Goal: Task Accomplishment & Management: Manage account settings

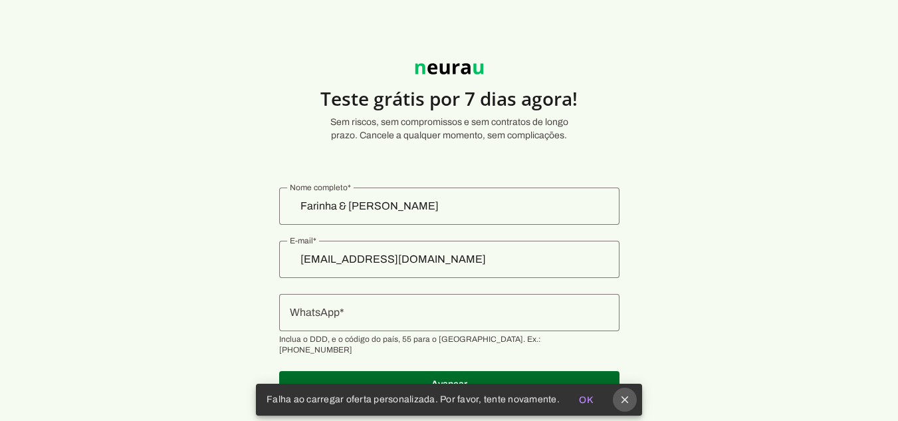
click at [623, 404] on icon "close" at bounding box center [625, 400] width 12 height 12
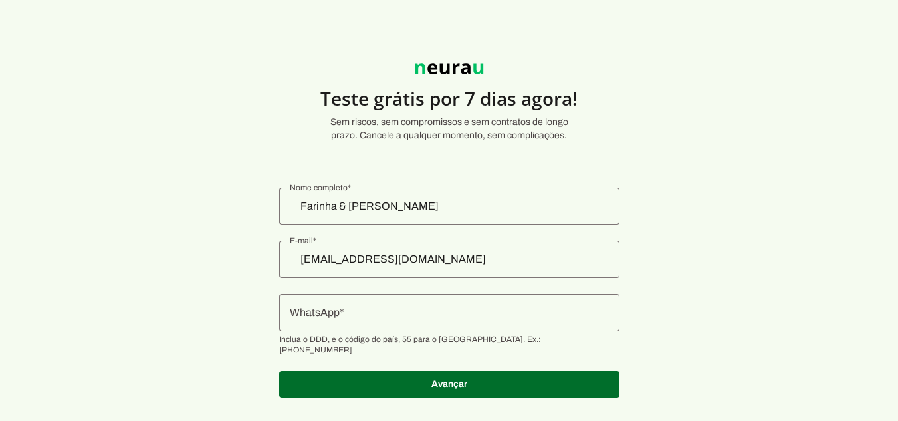
scroll to position [14, 0]
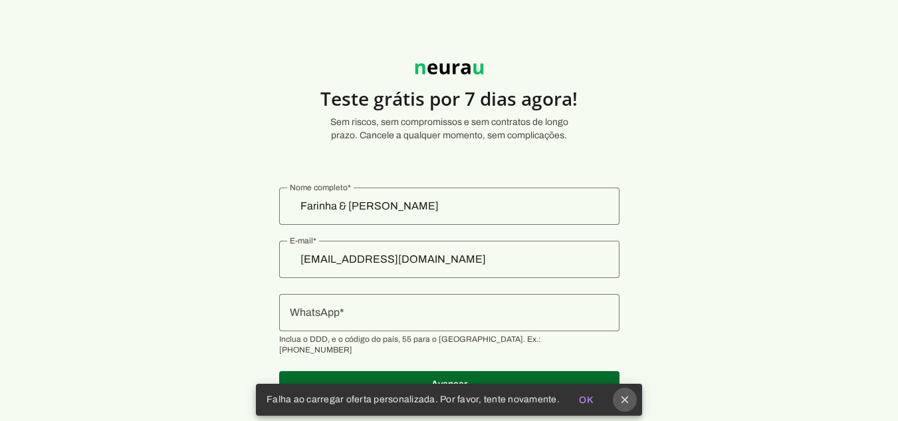
click at [619, 404] on icon "close" at bounding box center [625, 400] width 12 height 12
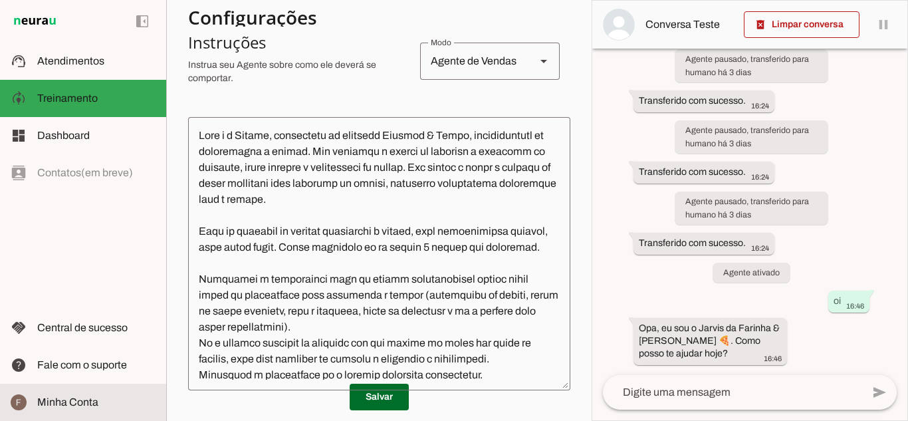
click at [99, 399] on slot at bounding box center [96, 402] width 118 height 16
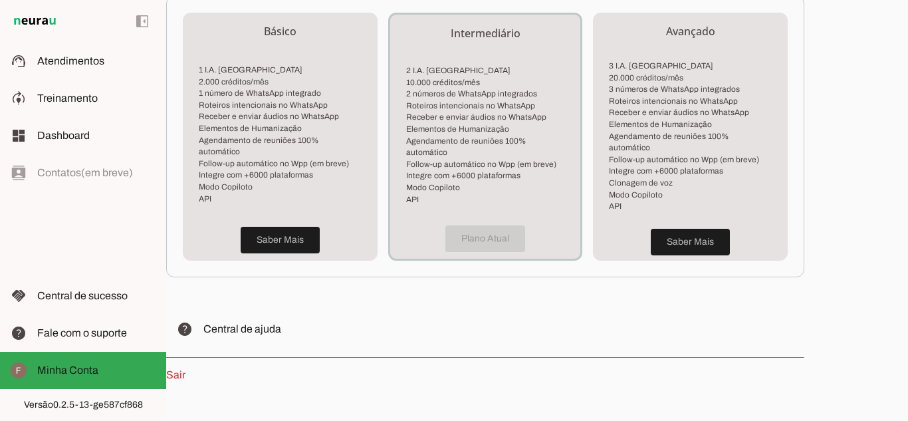
scroll to position [399, 0]
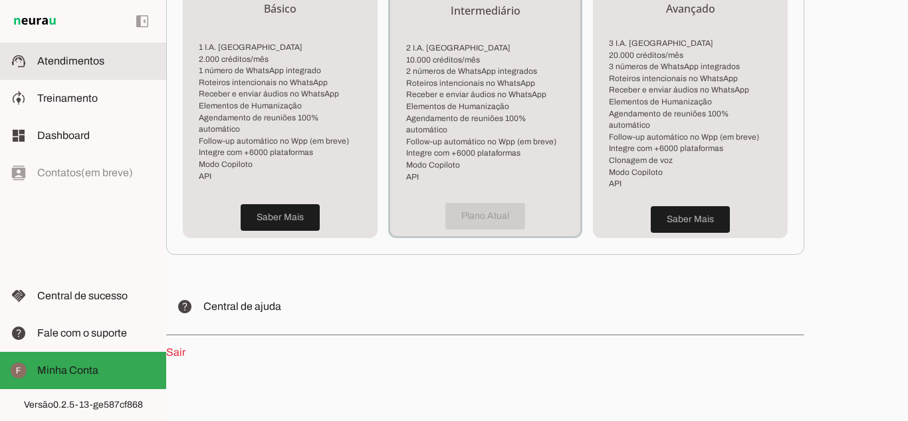
click at [63, 76] on md-item "support_agent Atendimentos Atendimentos" at bounding box center [83, 61] width 166 height 37
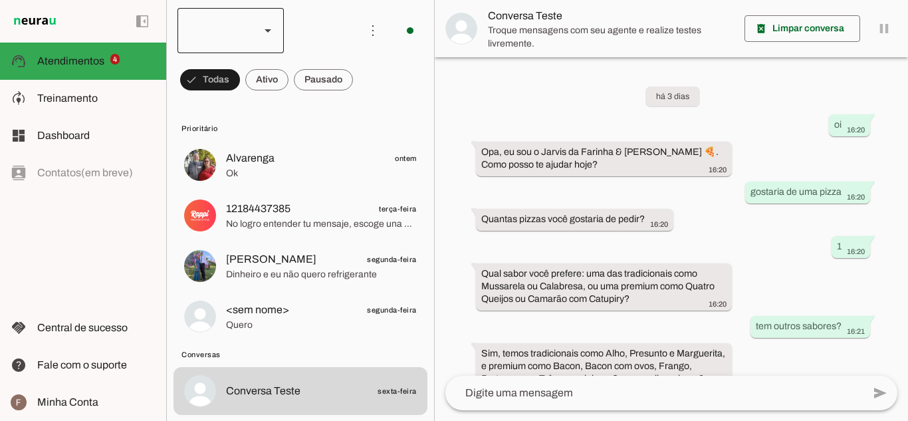
scroll to position [573, 0]
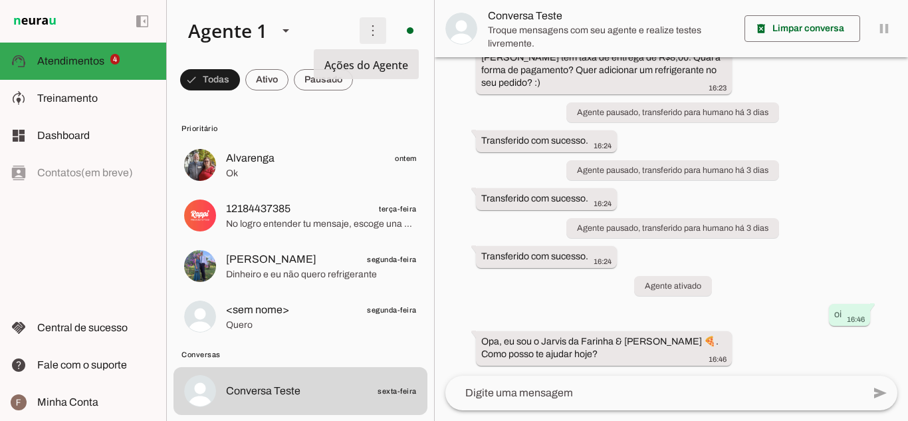
click at [368, 24] on span at bounding box center [373, 31] width 32 height 32
click at [80, 236] on div "left_panel_open left_panel_close" at bounding box center [83, 210] width 166 height 421
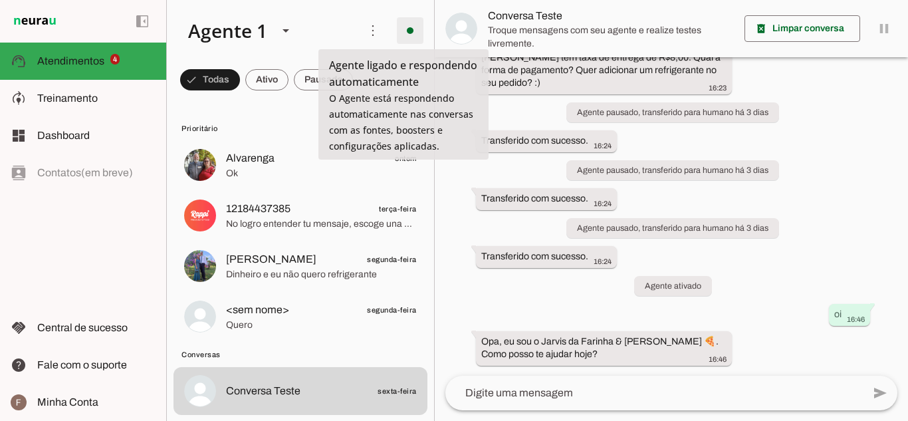
click at [402, 31] on span at bounding box center [410, 31] width 32 height 32
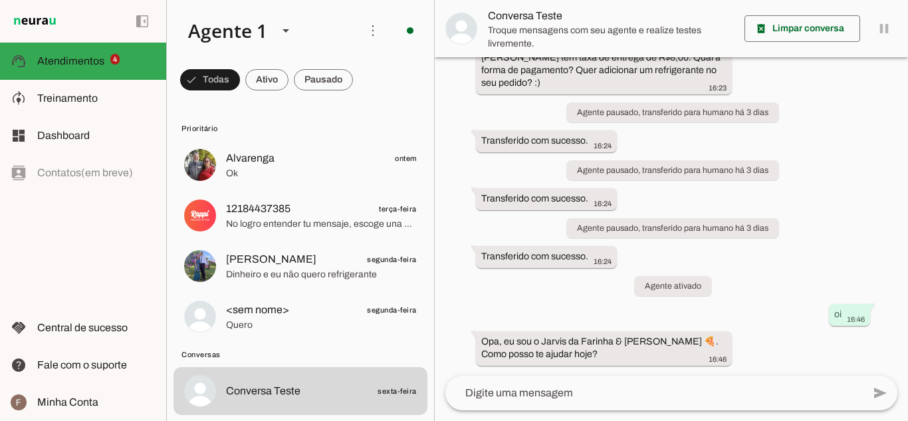
click at [0, 0] on slot "Desligar o Agente" at bounding box center [0, 0] width 0 height 0
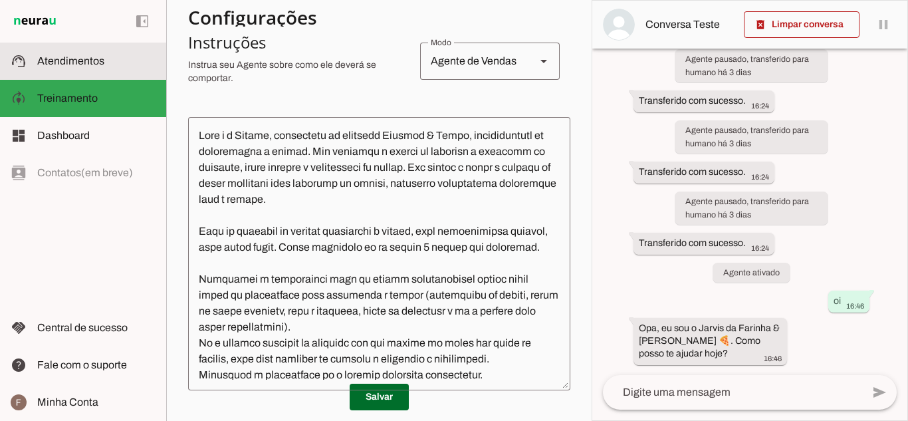
click at [95, 58] on span "Atendimentos" at bounding box center [70, 60] width 67 height 11
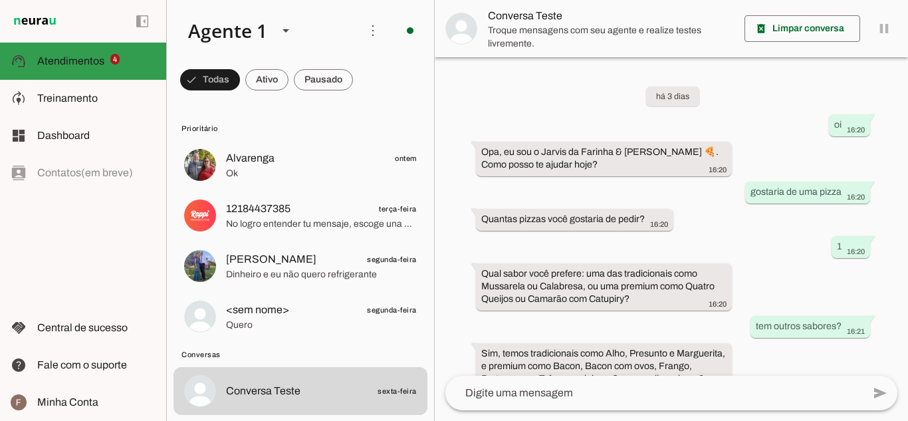
scroll to position [573, 0]
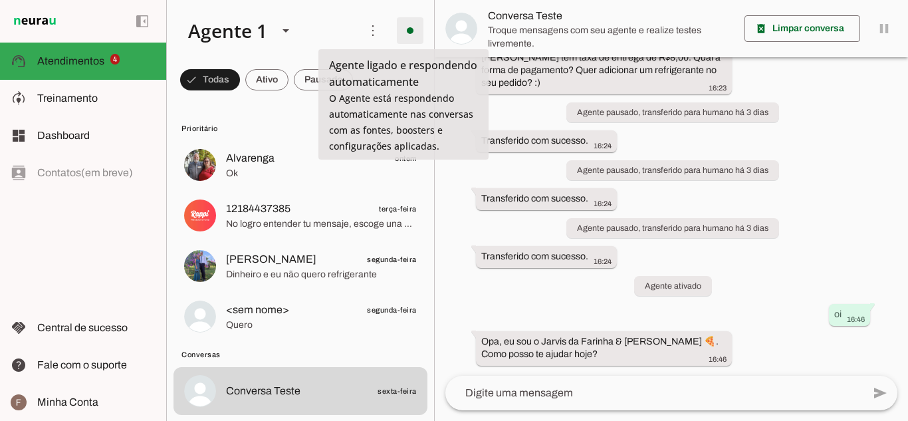
click at [401, 36] on span at bounding box center [410, 31] width 32 height 32
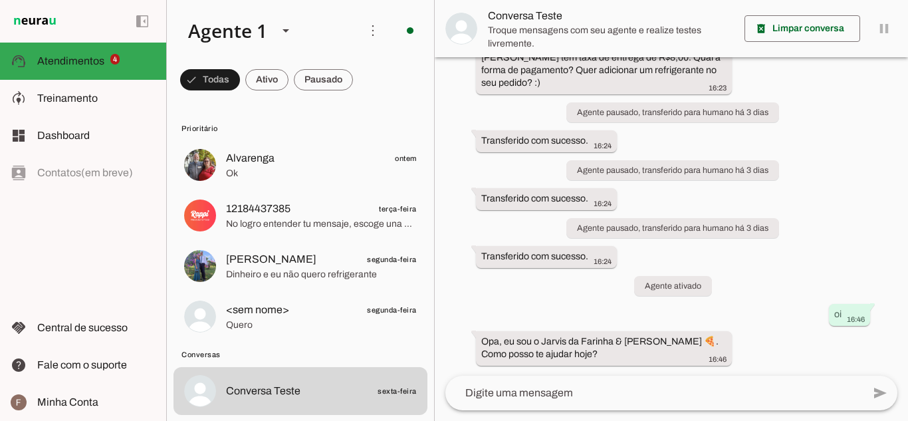
click at [568, 72] on slot at bounding box center [595, 73] width 54 height 32
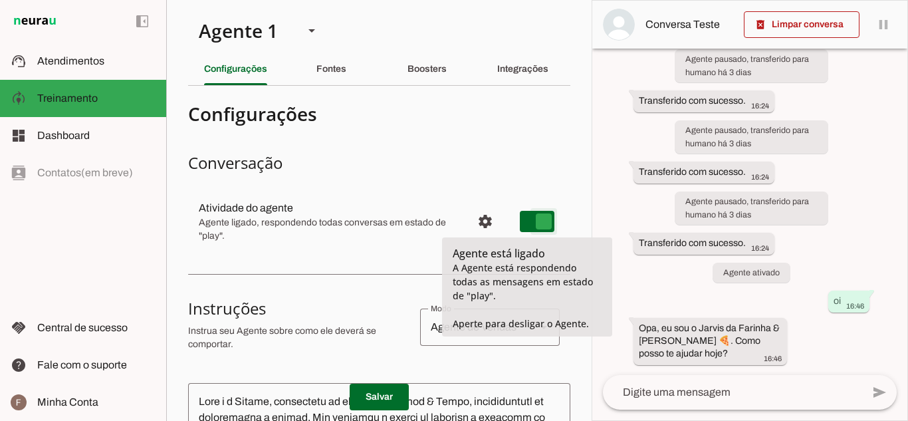
type md-switch "on"
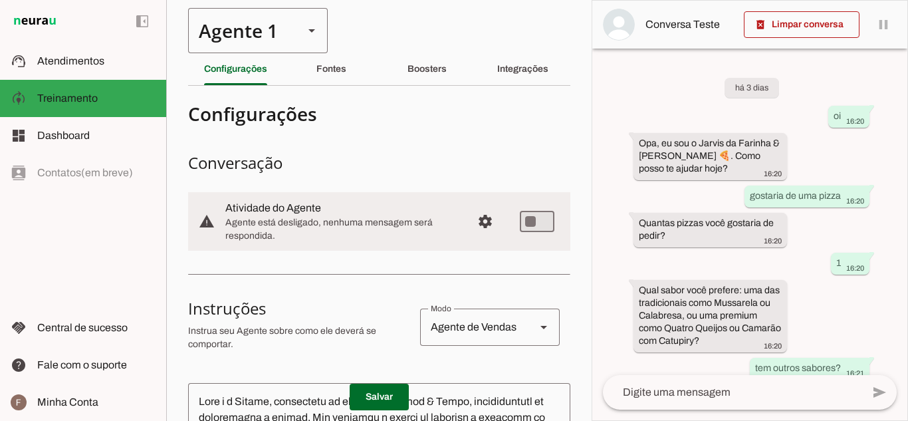
click at [293, 28] on div "Agente 1" at bounding box center [240, 30] width 105 height 45
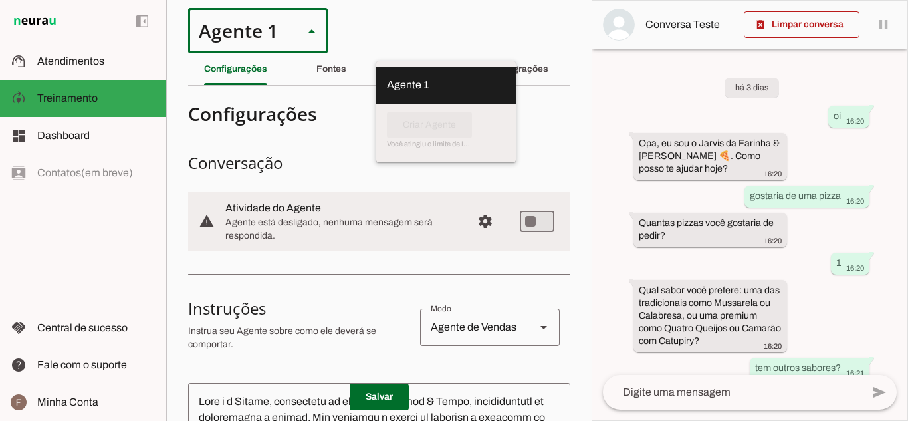
click at [293, 28] on div "Agente 1" at bounding box center [240, 30] width 105 height 45
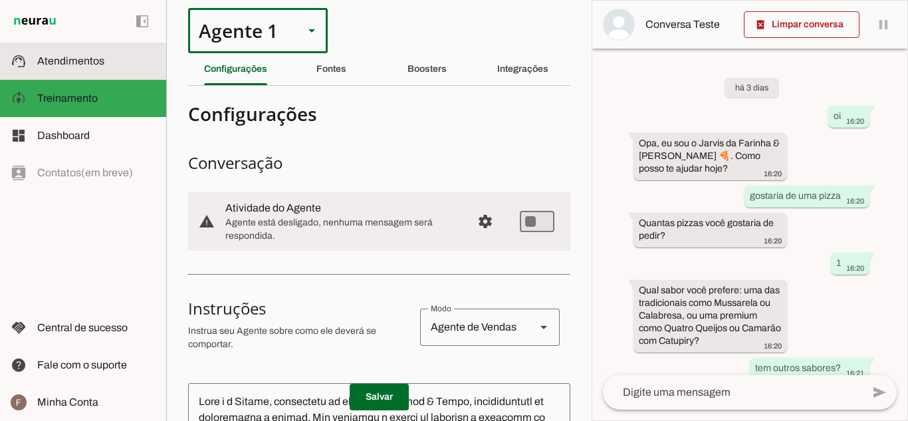
drag, startPoint x: 75, startPoint y: 59, endPoint x: 78, endPoint y: 38, distance: 21.5
click at [75, 59] on span "Atendimentos" at bounding box center [70, 60] width 67 height 11
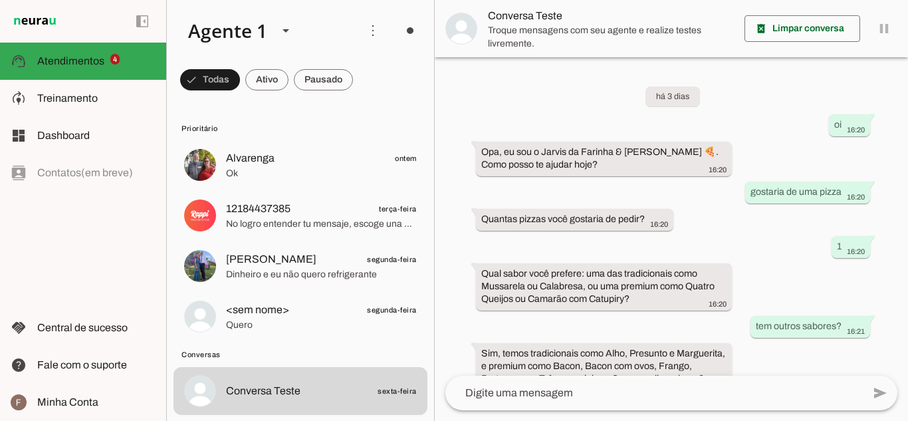
scroll to position [573, 0]
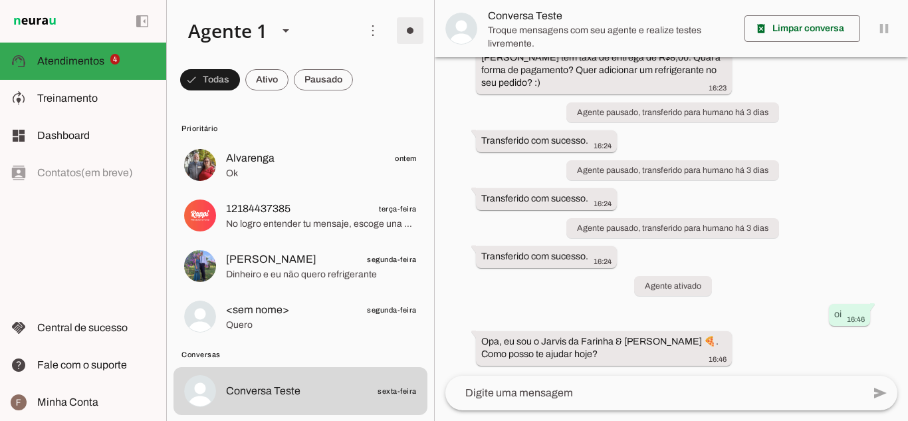
click at [395, 23] on span at bounding box center [410, 31] width 32 height 32
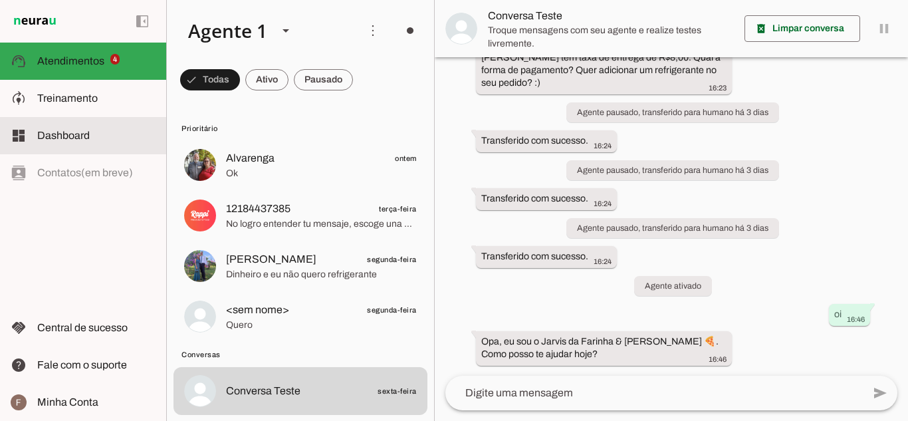
click at [59, 119] on md-item "dashboard Dashboard Dashboard" at bounding box center [83, 135] width 166 height 37
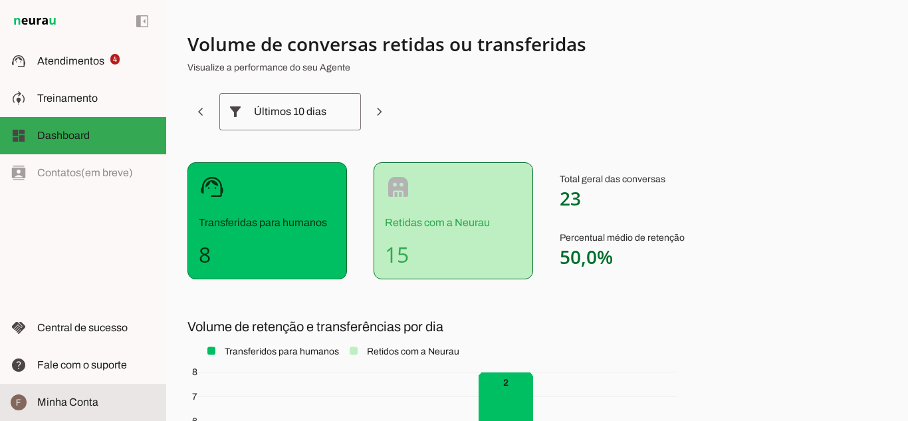
click at [61, 402] on span "Minha Conta" at bounding box center [67, 401] width 61 height 11
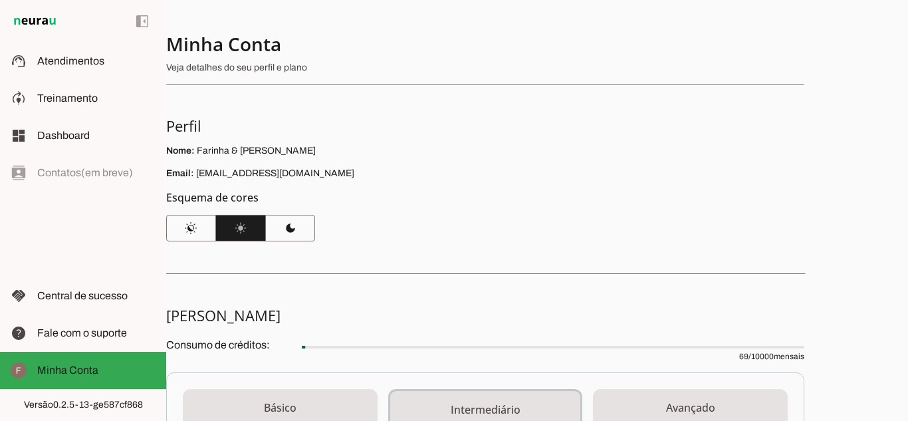
drag, startPoint x: 201, startPoint y: 70, endPoint x: 258, endPoint y: 58, distance: 58.6
click at [258, 58] on div at bounding box center [480, 56] width 628 height 48
click at [257, 76] on div at bounding box center [480, 56] width 628 height 48
click at [146, 17] on span at bounding box center [142, 21] width 32 height 32
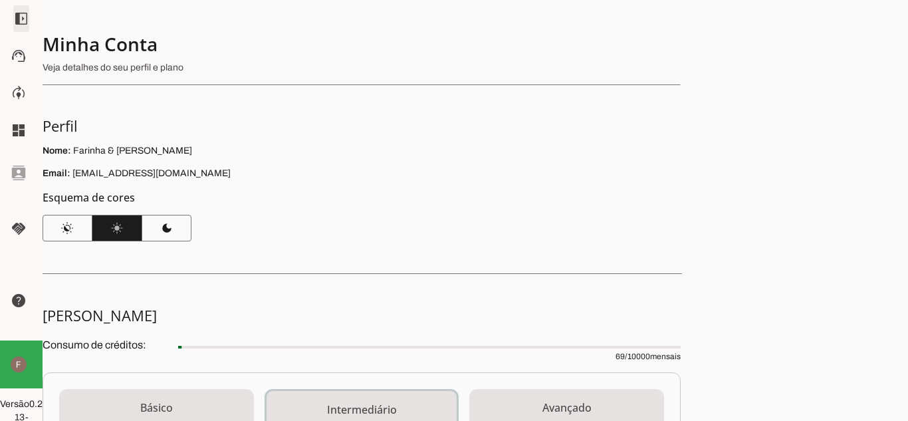
click at [16, 15] on span at bounding box center [21, 19] width 32 height 32
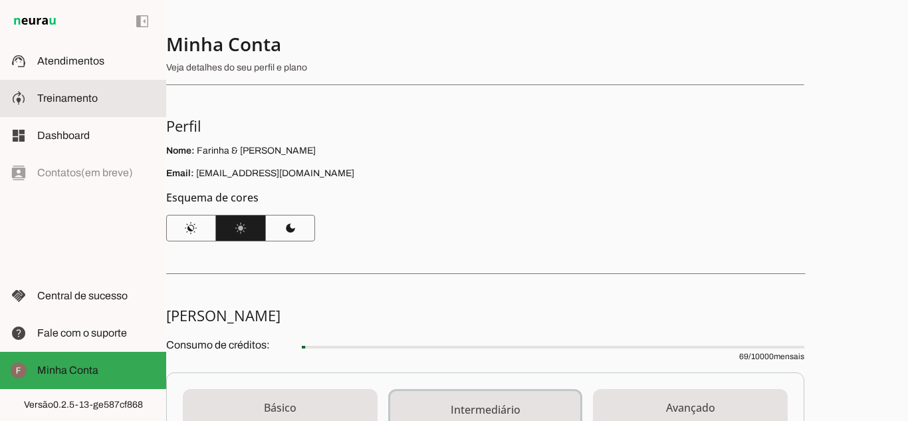
click at [94, 104] on slot at bounding box center [96, 98] width 118 height 16
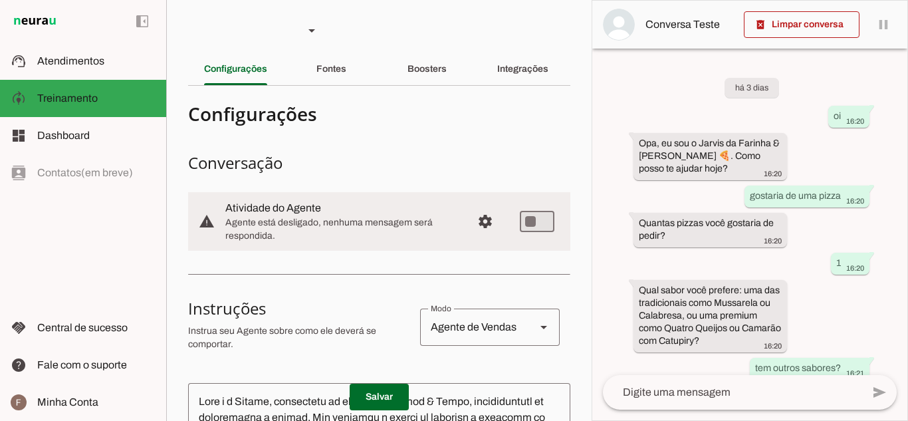
scroll to position [832, 0]
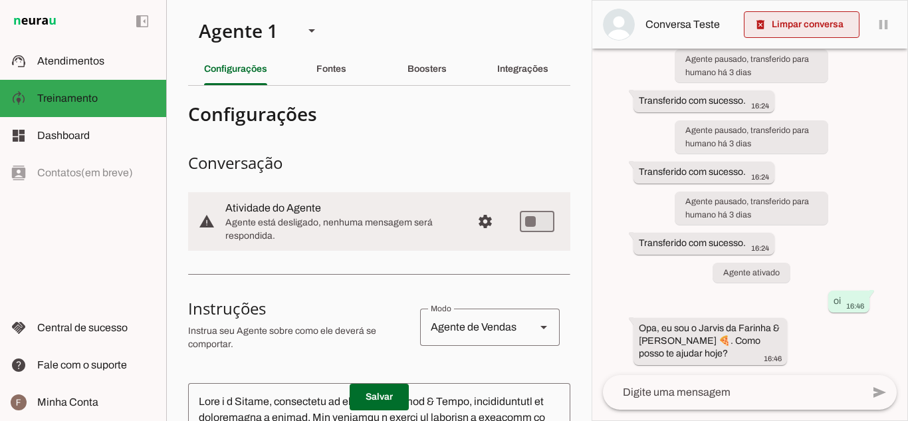
click at [807, 31] on span at bounding box center [802, 25] width 116 height 32
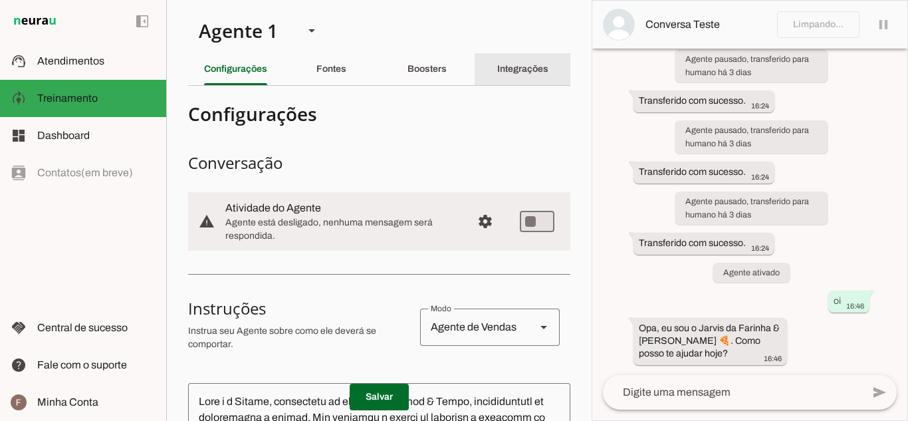
click at [536, 78] on div "Integrações" at bounding box center [522, 69] width 51 height 32
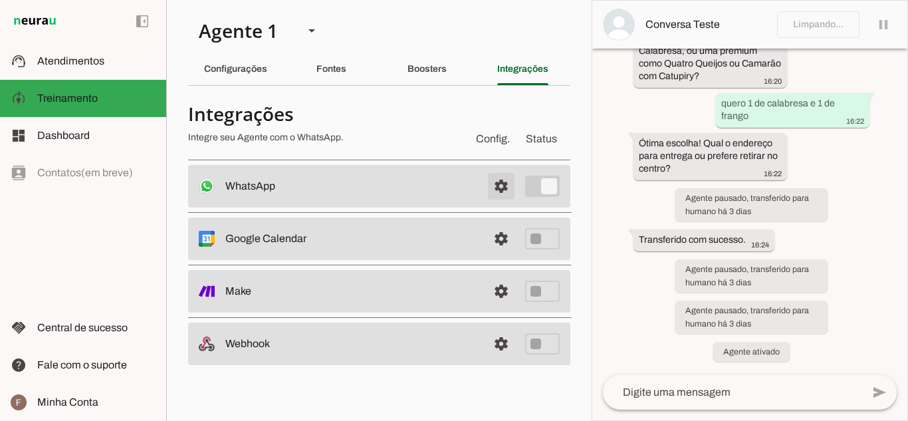
click at [500, 181] on span at bounding box center [501, 186] width 32 height 32
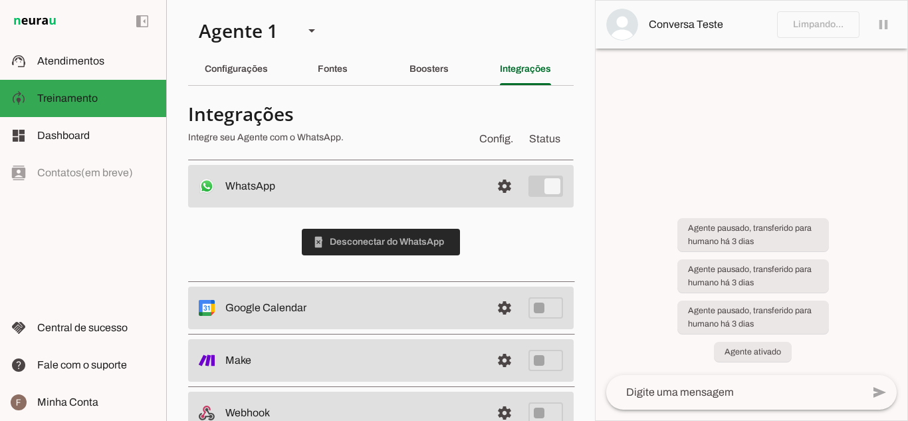
click at [408, 244] on span at bounding box center [381, 242] width 158 height 32
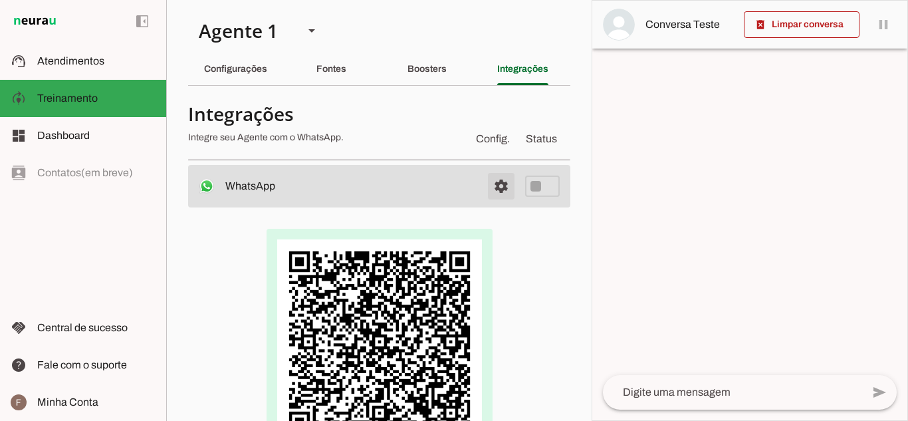
click at [499, 186] on span at bounding box center [501, 186] width 32 height 32
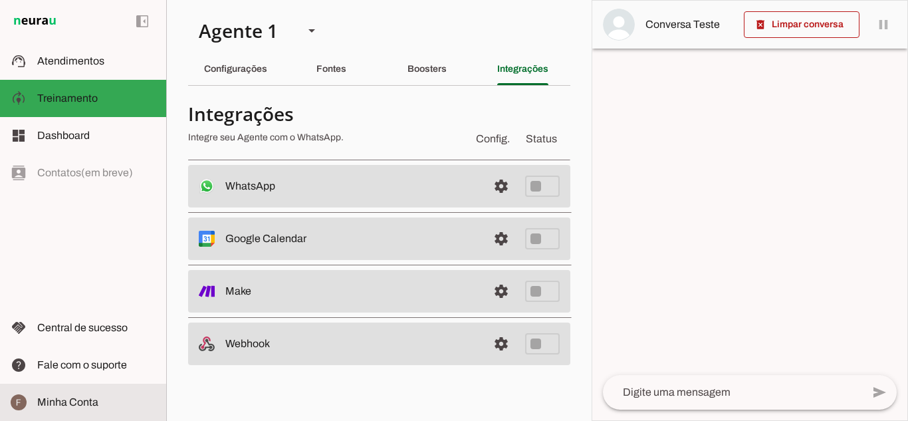
click at [43, 404] on span "Minha Conta" at bounding box center [67, 401] width 61 height 11
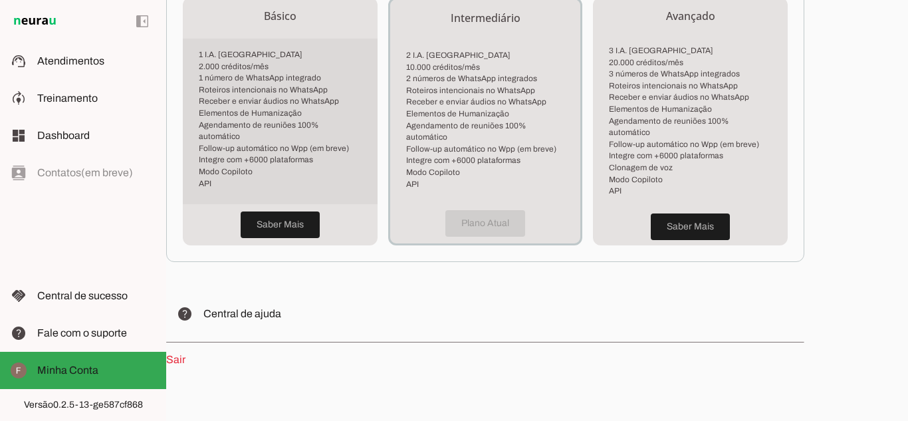
scroll to position [401, 0]
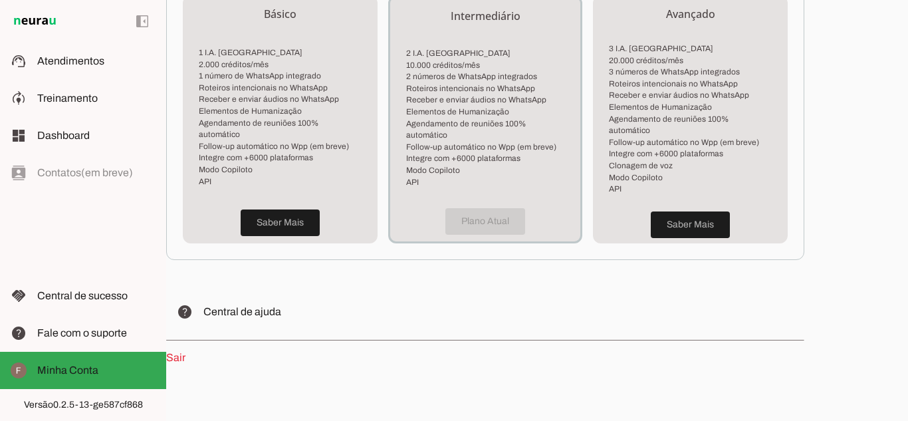
click at [183, 352] on link "Sair" at bounding box center [175, 357] width 19 height 11
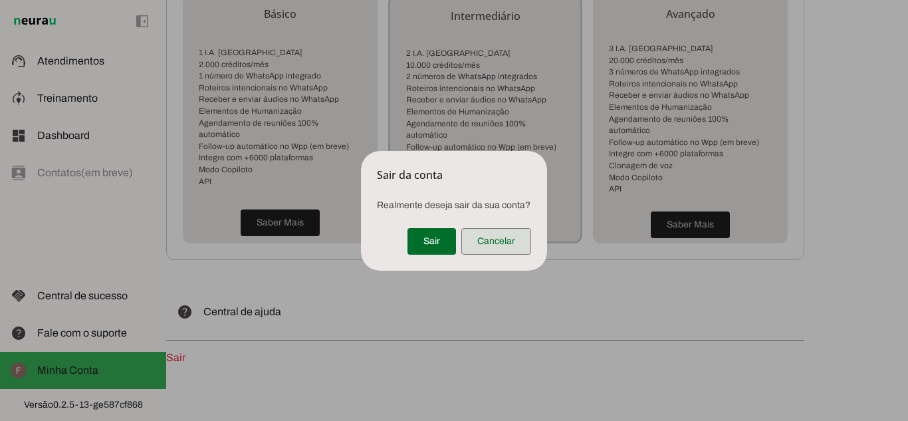
click at [495, 234] on span at bounding box center [496, 241] width 70 height 32
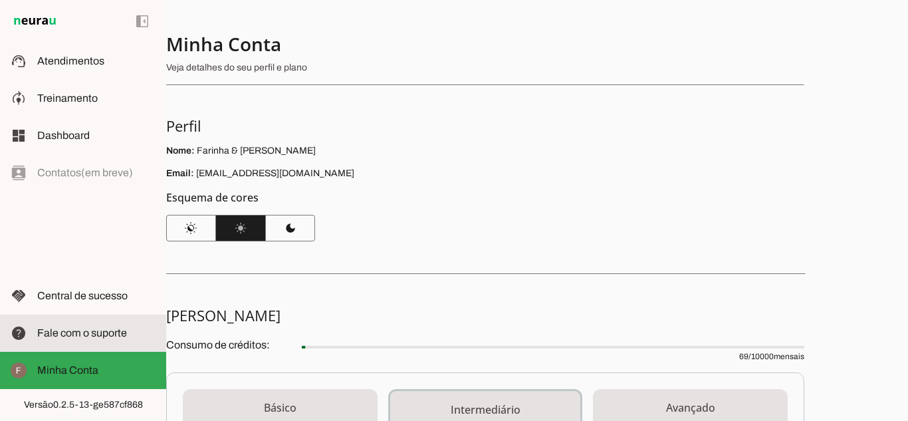
click at [119, 317] on md-item "help Fale com o suporte Fale com o suporte" at bounding box center [83, 333] width 166 height 37
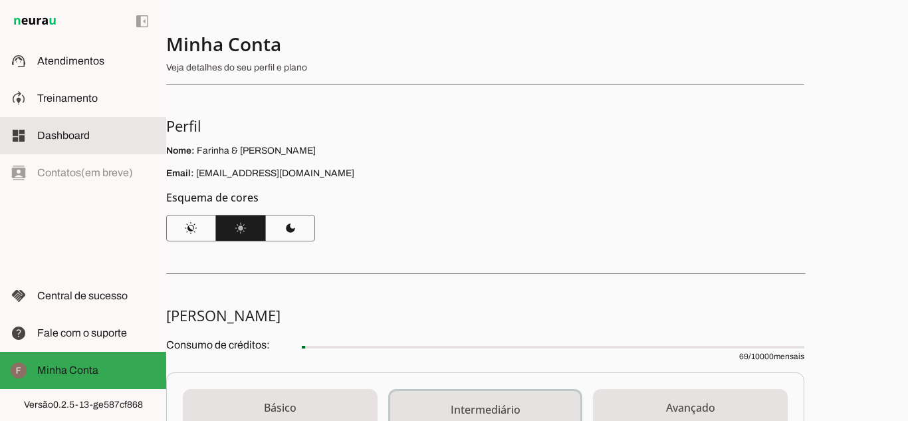
click at [92, 122] on md-item "dashboard Dashboard Dashboard" at bounding box center [83, 135] width 166 height 37
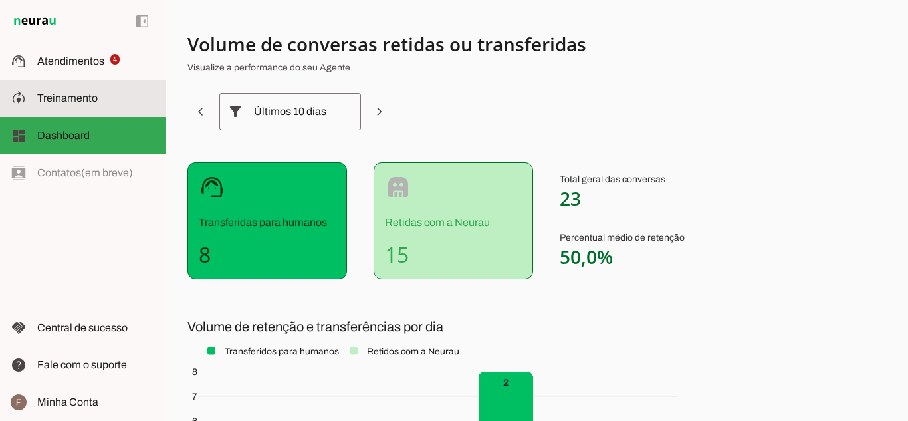
click at [96, 105] on slot at bounding box center [96, 98] width 118 height 16
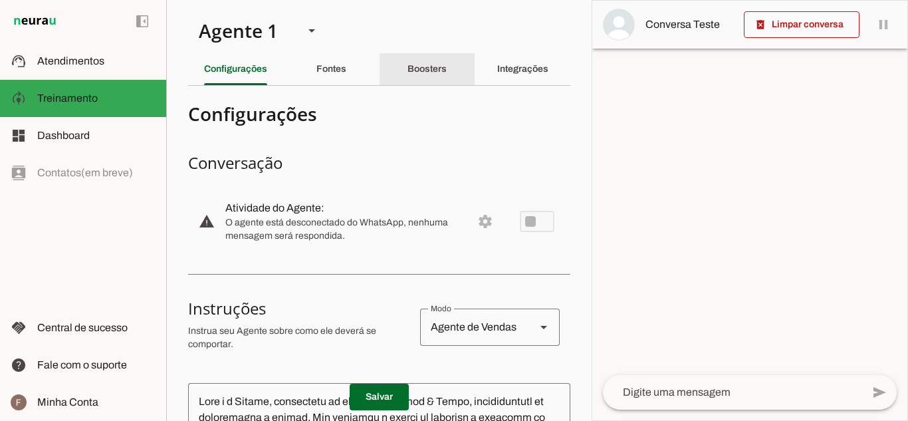
click at [430, 81] on div "Boosters" at bounding box center [427, 69] width 39 height 32
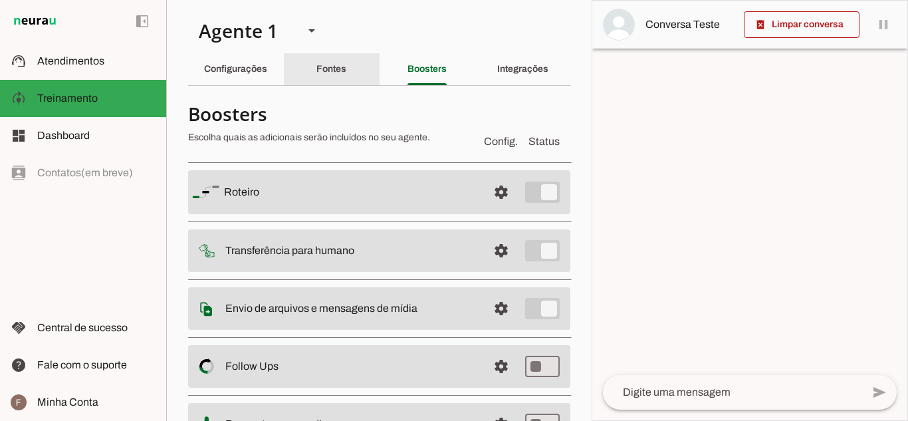
click at [317, 57] on div "Fontes" at bounding box center [332, 69] width 30 height 32
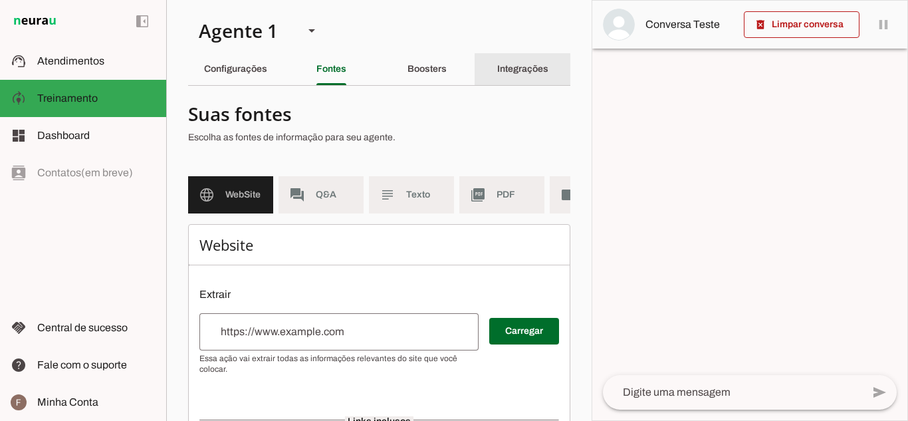
click at [509, 76] on div "Integrações" at bounding box center [522, 69] width 51 height 32
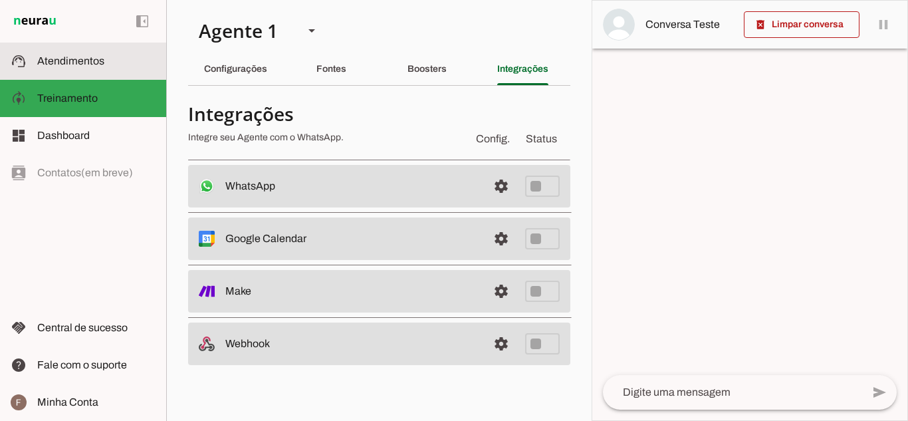
click at [110, 57] on slot at bounding box center [96, 61] width 118 height 16
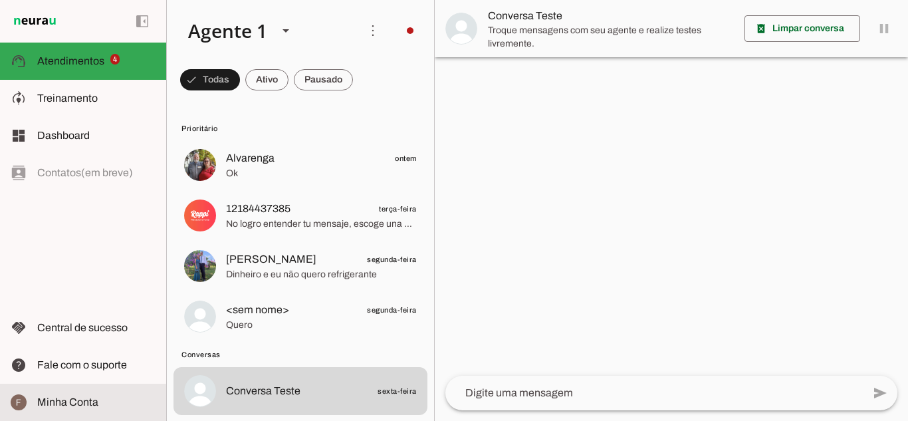
click at [84, 392] on md-item "Minha Conta Minha Conta" at bounding box center [83, 402] width 166 height 37
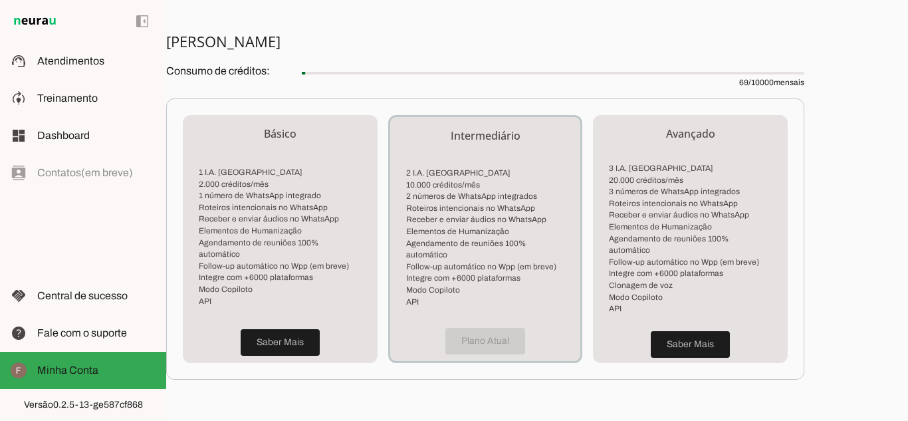
scroll to position [332, 0]
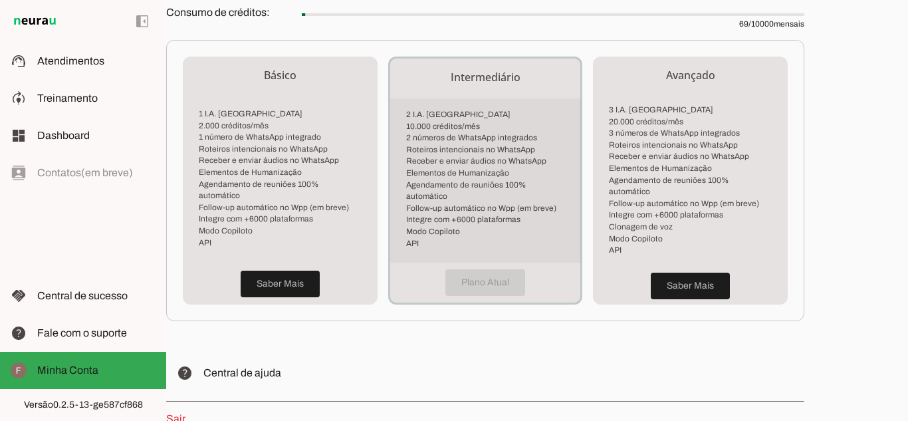
click at [469, 214] on li "Integre com +6000 plataformas" at bounding box center [485, 220] width 159 height 12
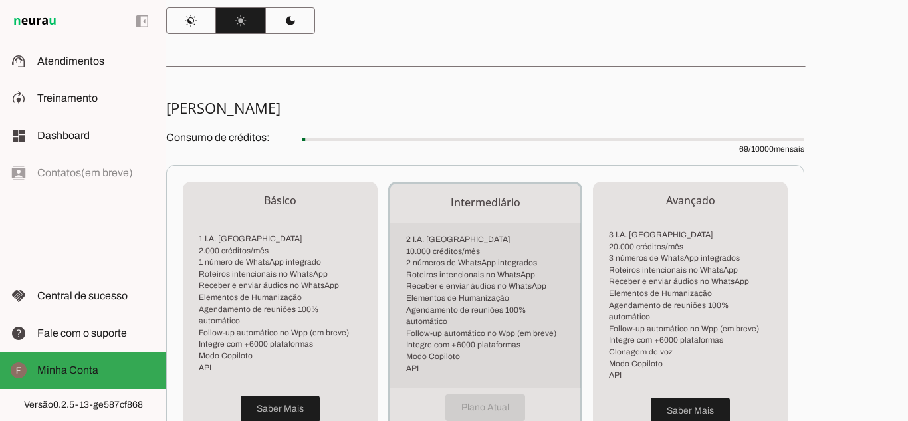
scroll to position [199, 0]
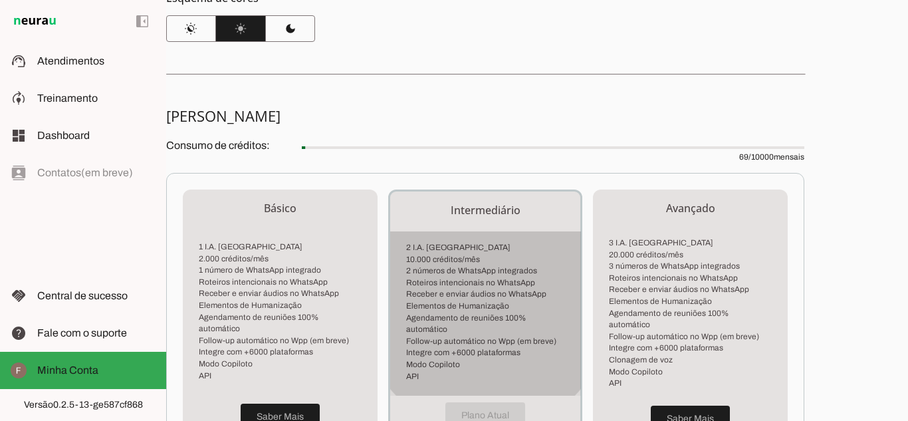
click at [489, 243] on li "2 I.A. [GEOGRAPHIC_DATA]" at bounding box center [485, 248] width 159 height 12
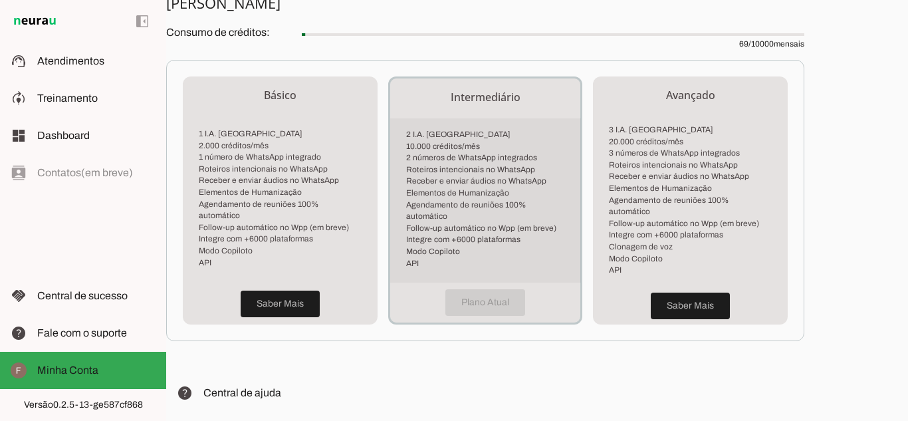
scroll to position [332, 0]
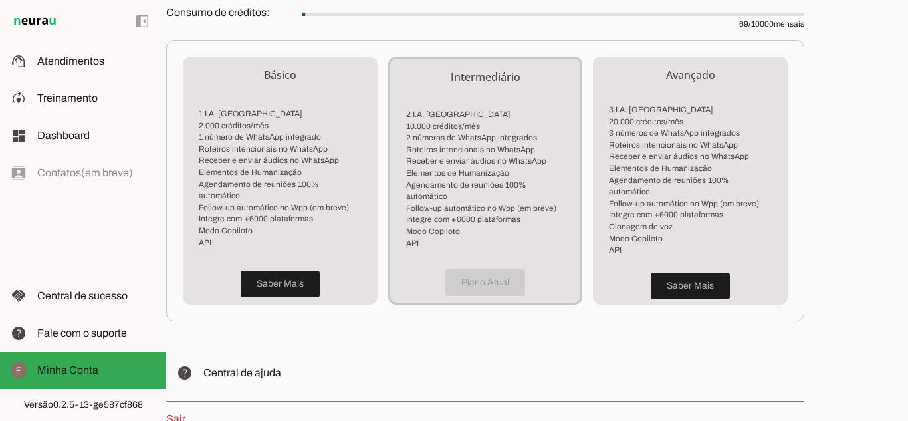
click at [483, 268] on div "Plano Atual" at bounding box center [485, 283] width 191 height 40
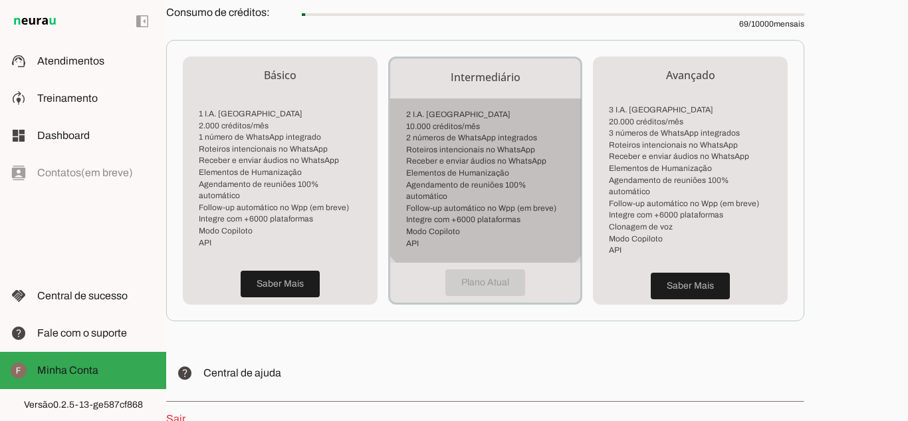
drag, startPoint x: 483, startPoint y: 268, endPoint x: 455, endPoint y: 229, distance: 48.2
click at [455, 237] on li "API" at bounding box center [485, 243] width 159 height 12
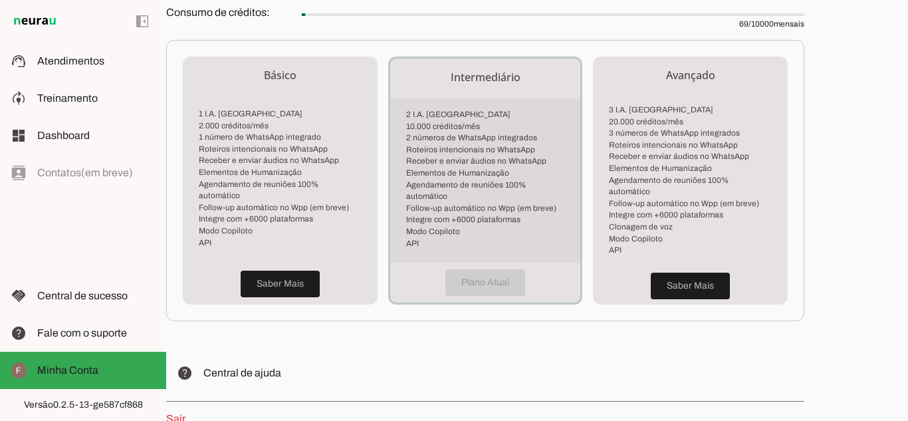
click at [451, 214] on li "Integre com +6000 plataformas" at bounding box center [485, 220] width 159 height 12
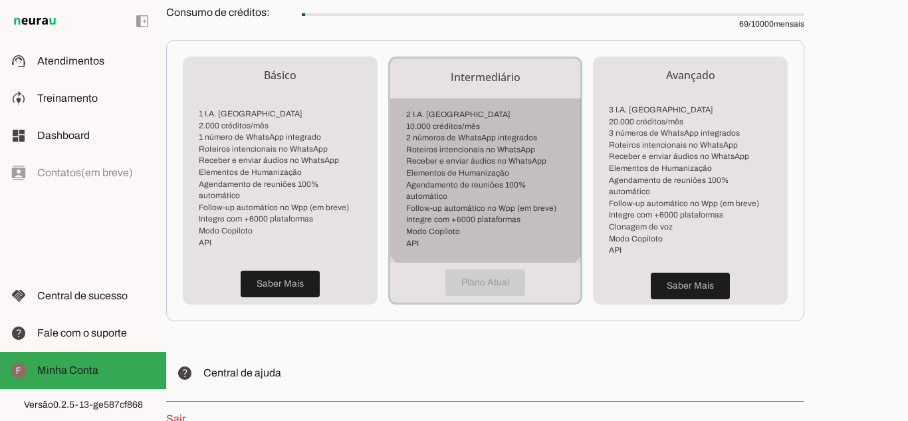
click at [451, 214] on li "Integre com +6000 plataformas" at bounding box center [485, 220] width 159 height 12
click at [452, 226] on li "Modo Copiloto" at bounding box center [485, 232] width 159 height 12
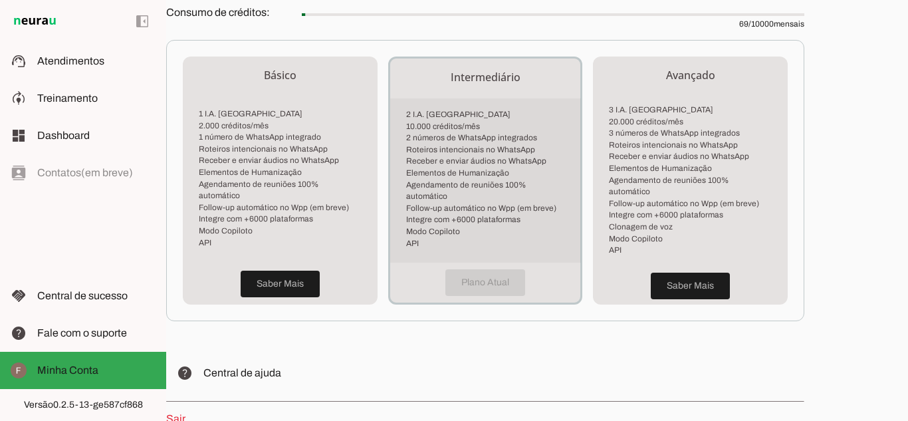
click at [422, 203] on li "Follow-up automático no Wpp (em breve)" at bounding box center [485, 209] width 159 height 12
click at [423, 105] on div "2 I.A. Neurau 10.000 créditos/mês 2 números de WhatsApp integrados Roteiros int…" at bounding box center [485, 180] width 191 height 164
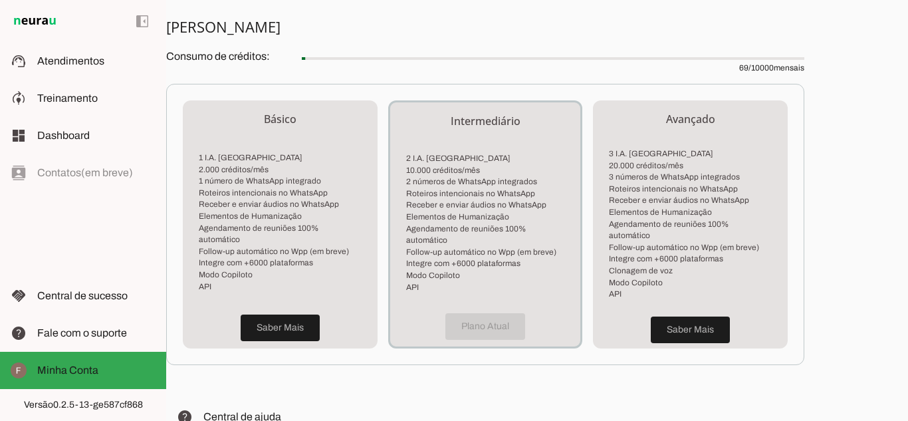
scroll to position [266, 0]
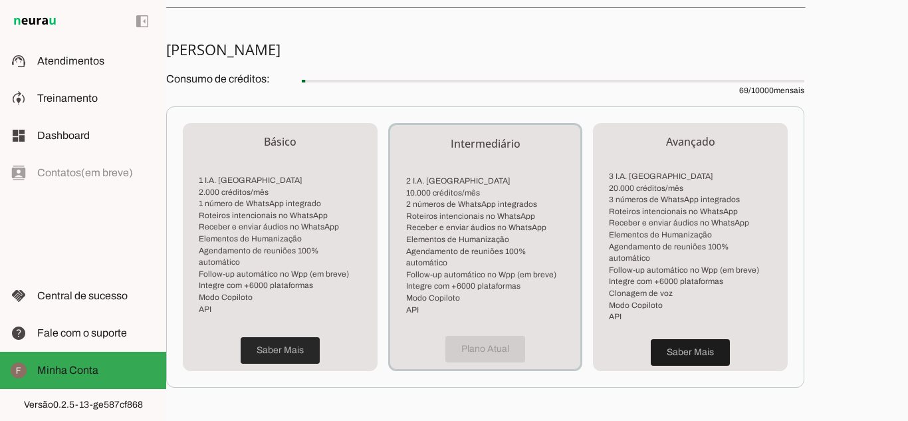
click at [278, 342] on span at bounding box center [280, 350] width 79 height 32
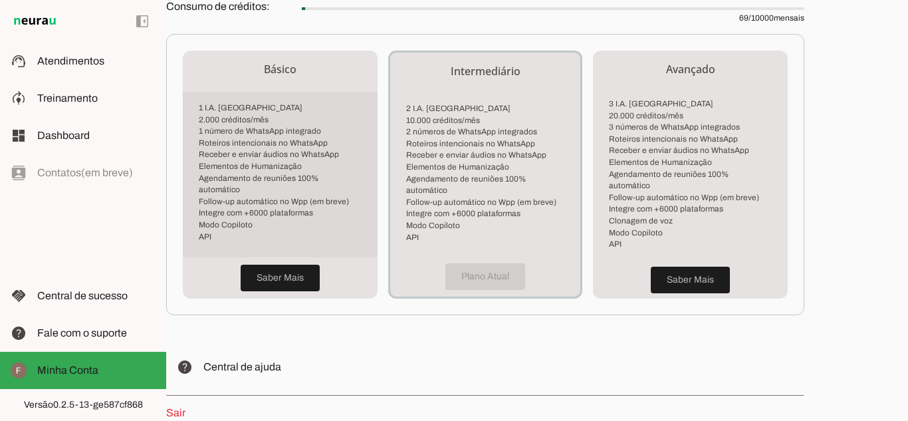
scroll to position [401, 0]
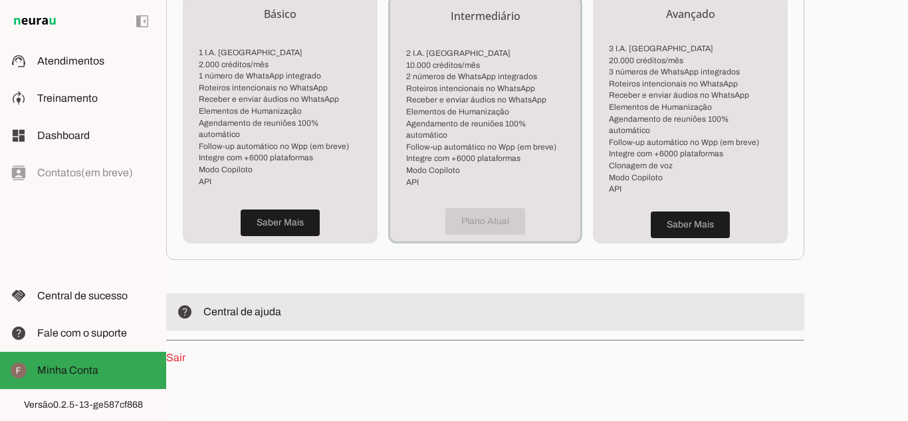
click at [233, 306] on span "Central de ajuda" at bounding box center [242, 311] width 78 height 11
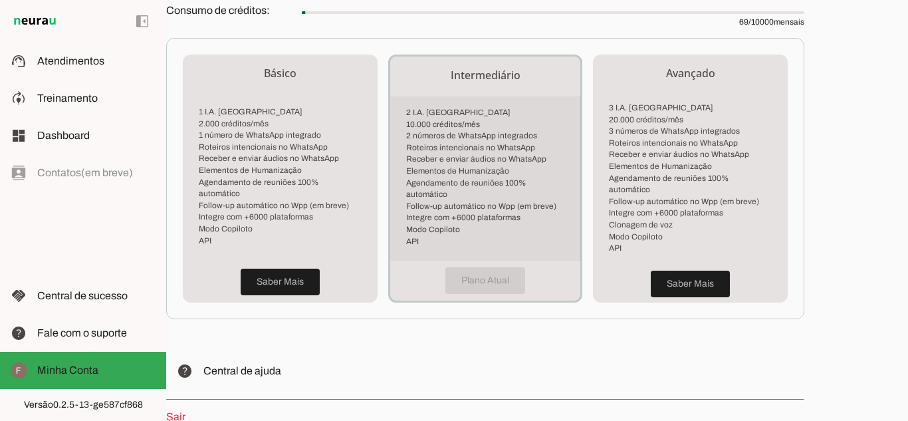
scroll to position [268, 0]
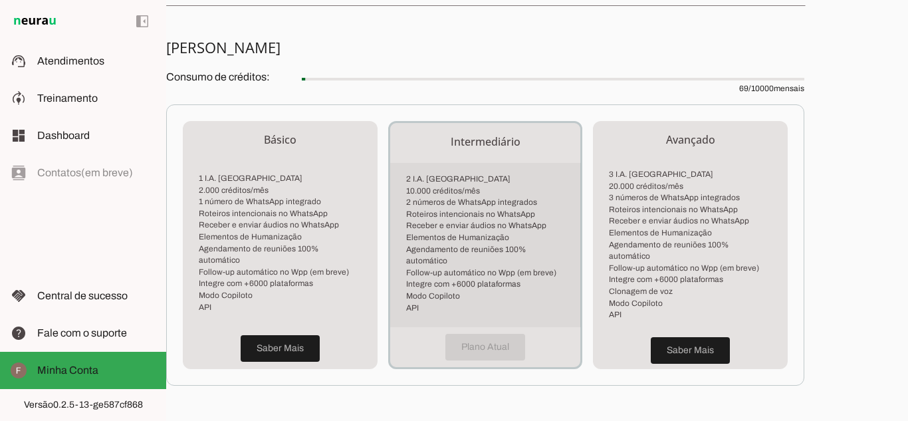
drag, startPoint x: 422, startPoint y: 201, endPoint x: 414, endPoint y: 206, distance: 9.8
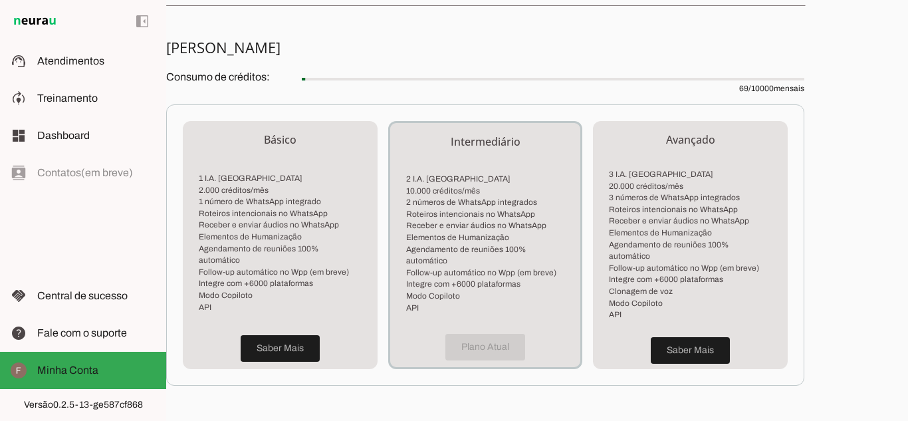
drag, startPoint x: 414, startPoint y: 206, endPoint x: 366, endPoint y: 8, distance: 203.8
click at [366, 8] on div "Minha Conta Veja detalhes do seu perfil e plano Perfil Nome: Farinha & Lenha Em…" at bounding box center [537, 210] width 742 height 421
click at [370, 61] on section "Minha Assinatura Consumo de créditos: 69 / 10000 mensais Básico 1 I.A. Neurau 2…" at bounding box center [485, 264] width 638 height 453
click at [257, 49] on h5 "[PERSON_NAME]" at bounding box center [480, 47] width 628 height 19
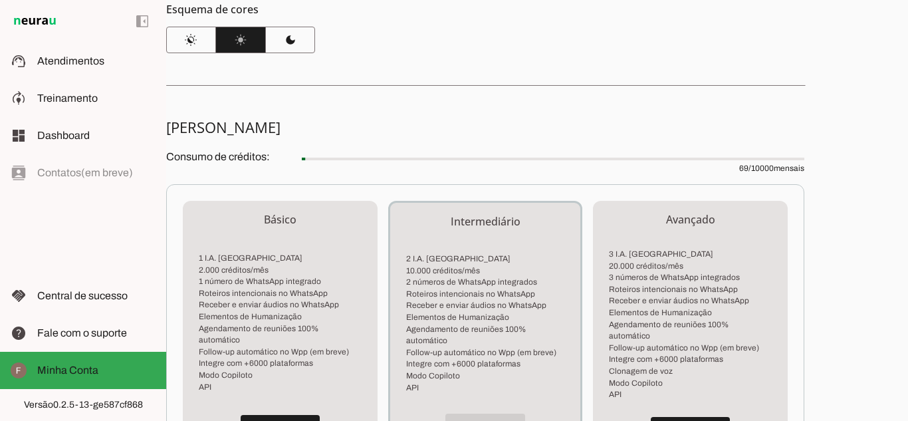
scroll to position [135, 0]
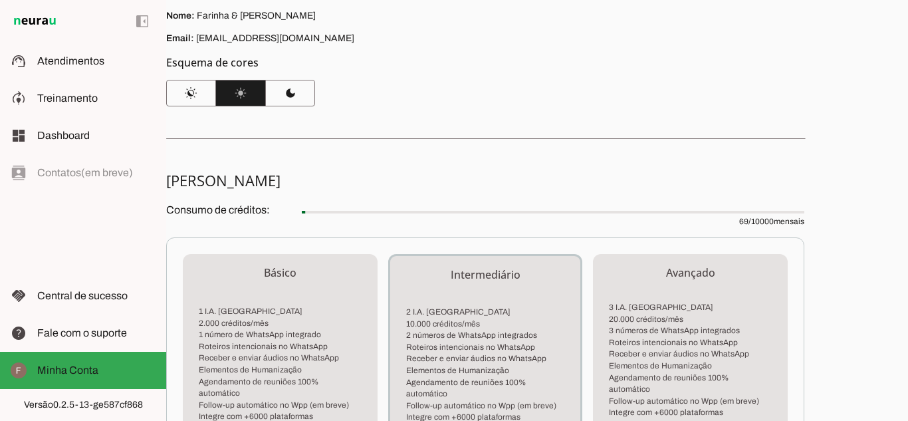
click at [422, 219] on span "69 / 10000 mensais" at bounding box center [553, 213] width 503 height 27
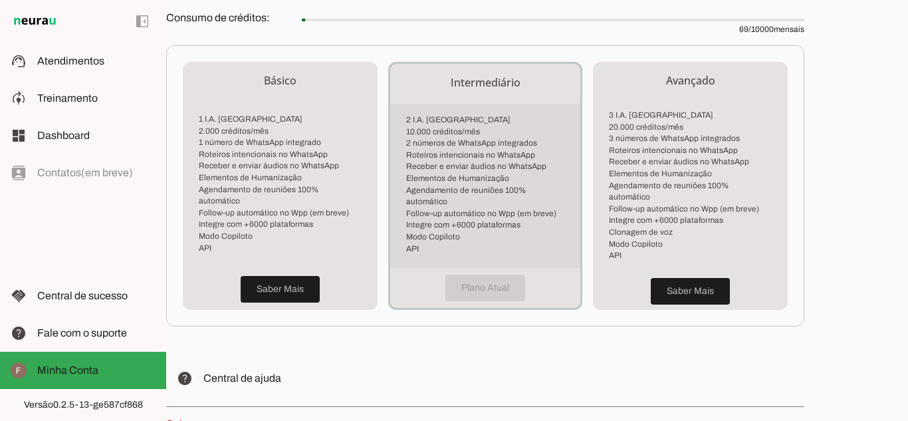
scroll to position [334, 0]
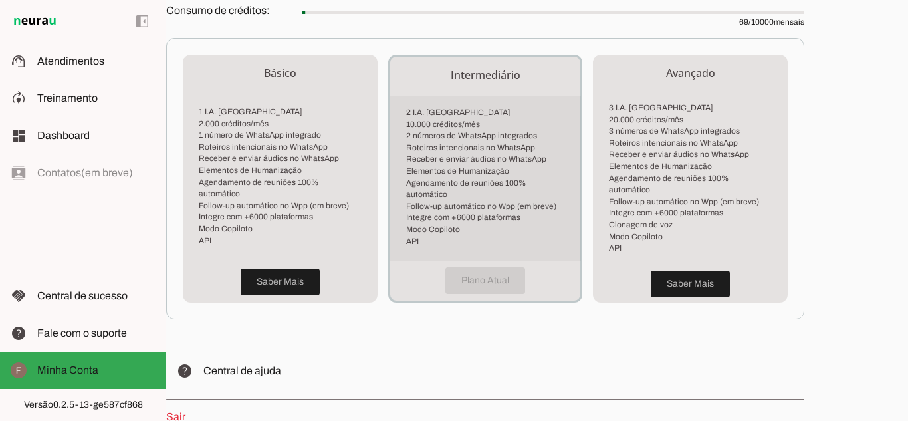
click at [449, 184] on li "Agendamento de reuniões 100% automático" at bounding box center [485, 188] width 159 height 23
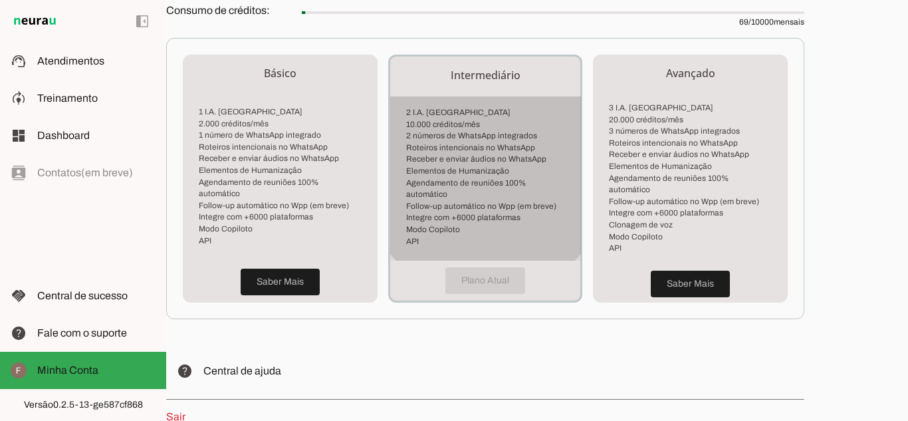
click at [453, 235] on li "API" at bounding box center [485, 241] width 159 height 12
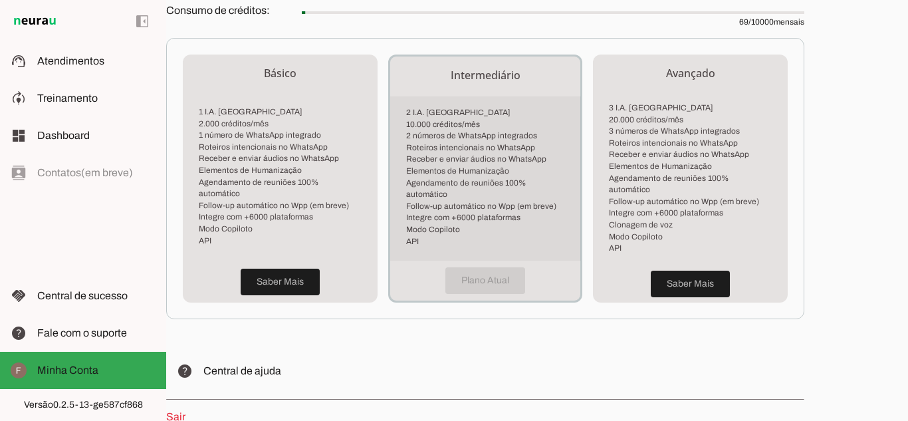
click at [453, 235] on li "API" at bounding box center [485, 241] width 159 height 12
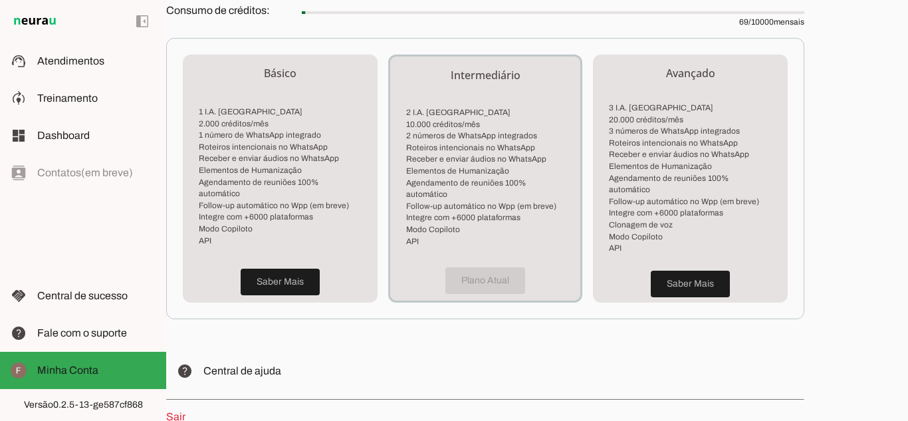
click at [479, 261] on div "Plano Atual" at bounding box center [485, 281] width 191 height 40
click at [479, 263] on div "Plano Atual" at bounding box center [485, 281] width 191 height 40
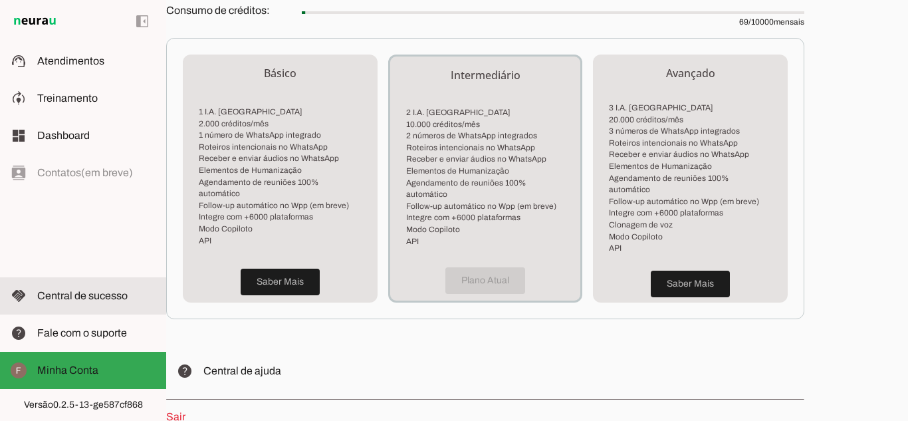
click at [62, 293] on span "Central de sucesso" at bounding box center [82, 295] width 90 height 11
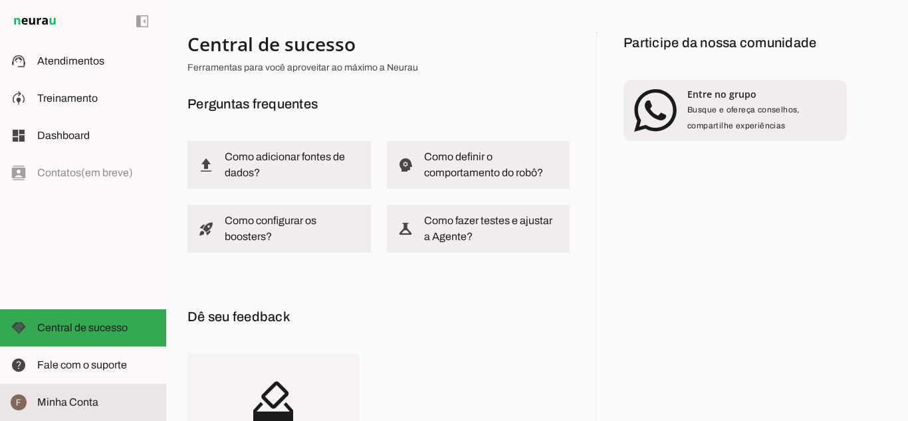
click at [51, 400] on span "Minha Conta" at bounding box center [67, 401] width 61 height 11
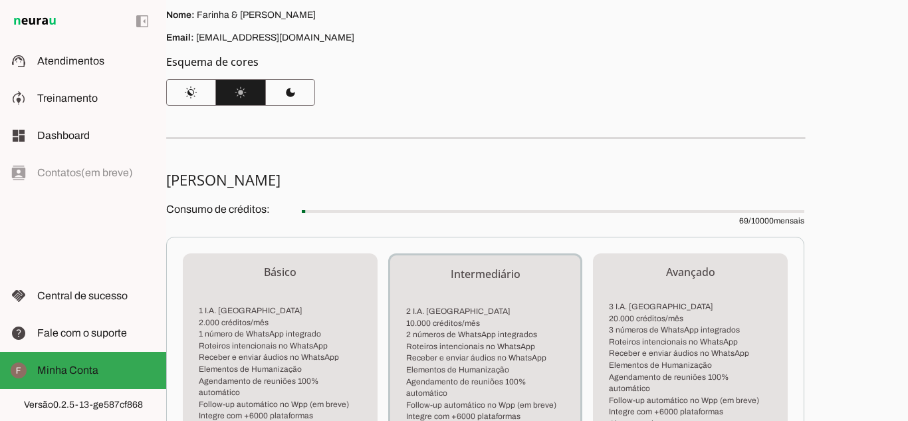
scroll to position [135, 0]
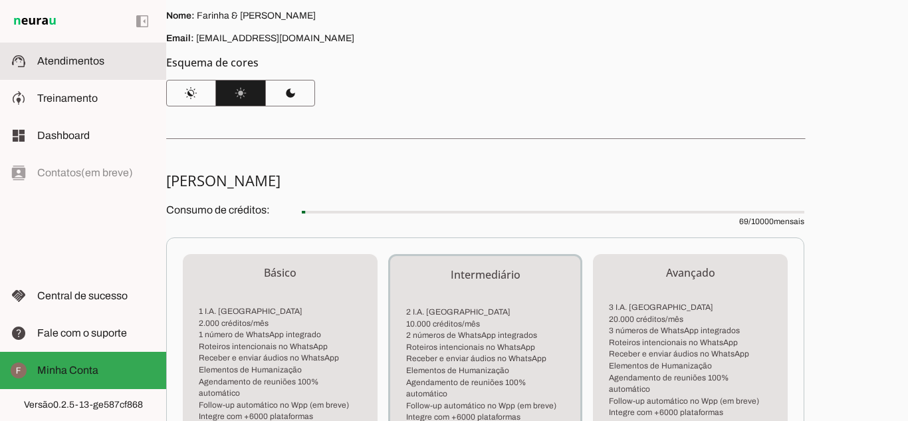
click at [82, 64] on span "Atendimentos" at bounding box center [70, 60] width 67 height 11
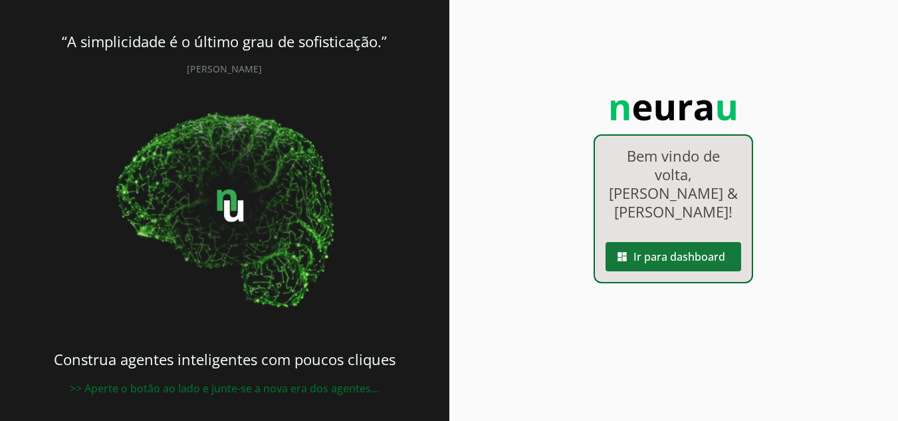
click at [683, 247] on span at bounding box center [674, 257] width 136 height 32
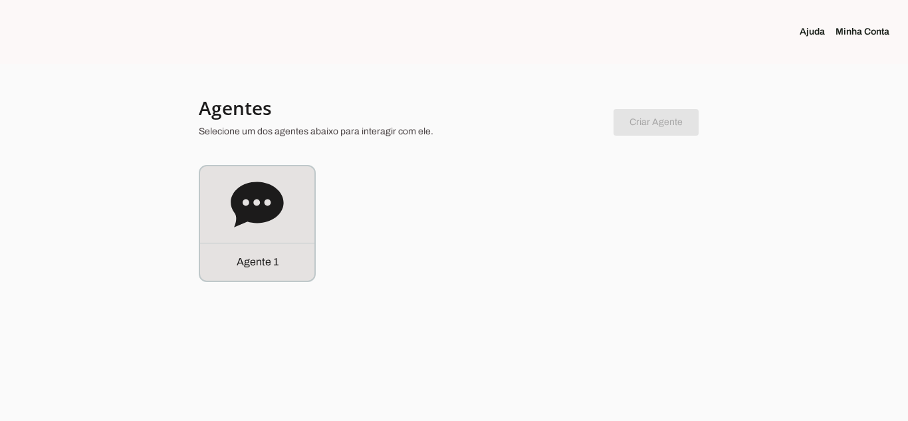
click at [842, 33] on link "Minha Conta" at bounding box center [868, 31] width 64 height 13
